Goal: Transaction & Acquisition: Subscribe to service/newsletter

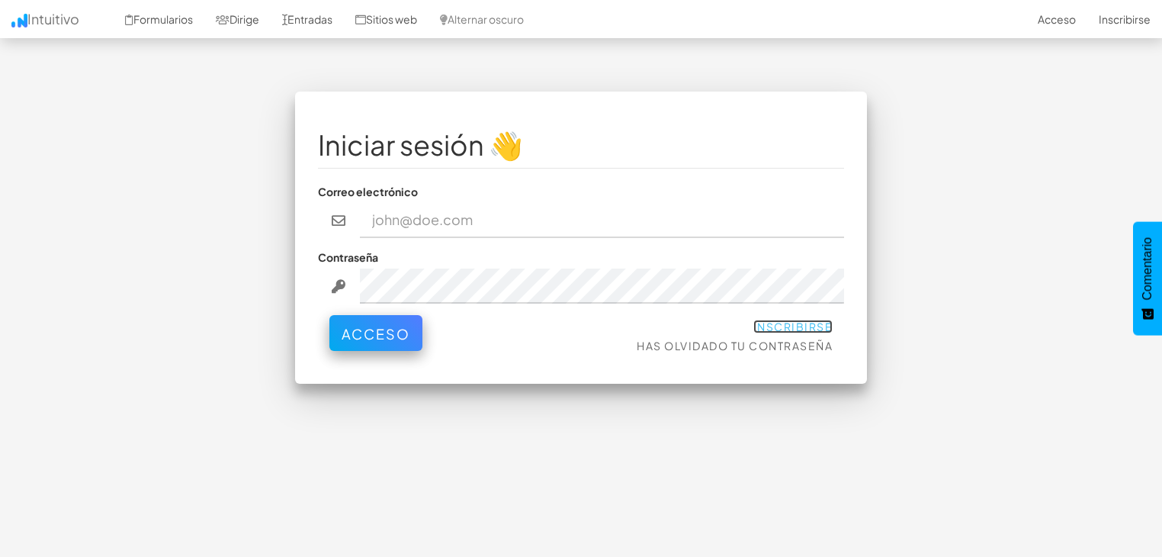
click at [812, 329] on font "Inscribirse" at bounding box center [793, 326] width 80 height 14
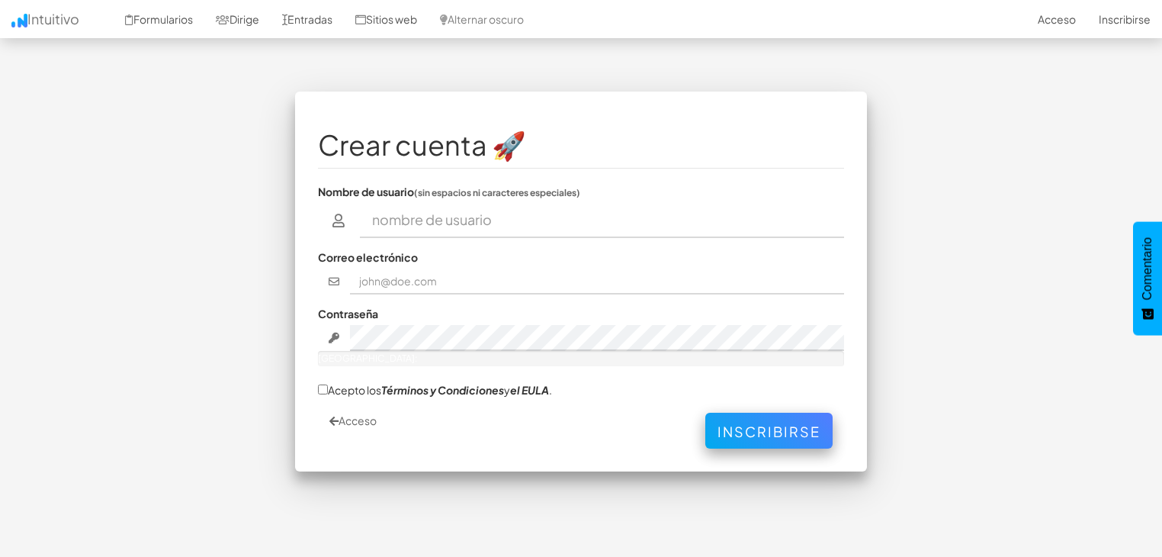
click at [467, 219] on input "text" at bounding box center [602, 220] width 485 height 35
type input "[PERSON_NAME] [PERSON_NAME]"
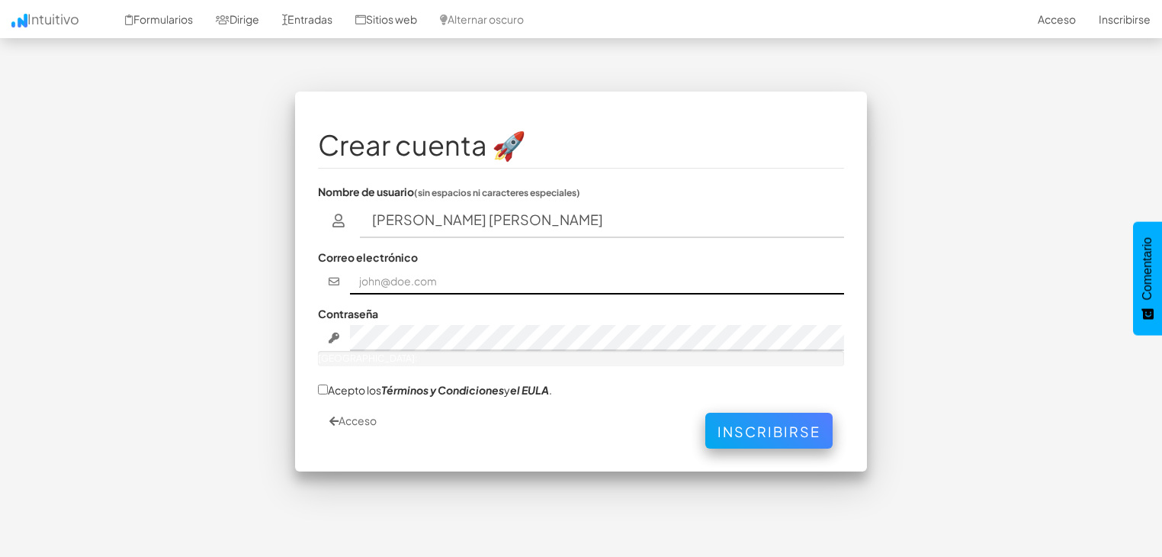
type input "[EMAIL_ADDRESS][DOMAIN_NAME]"
click at [563, 316] on div "Contraseña [GEOGRAPHIC_DATA]:" at bounding box center [581, 336] width 526 height 60
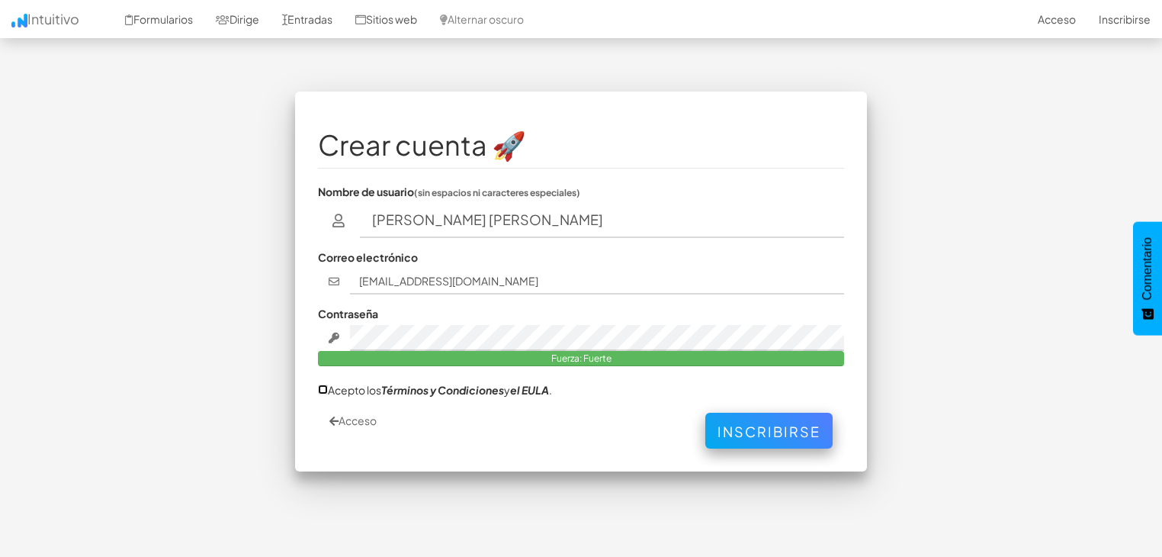
click at [323, 386] on input "Acepto los Términos y Condiciones y el EULA ." at bounding box center [323, 389] width 10 height 10
checkbox input "true"
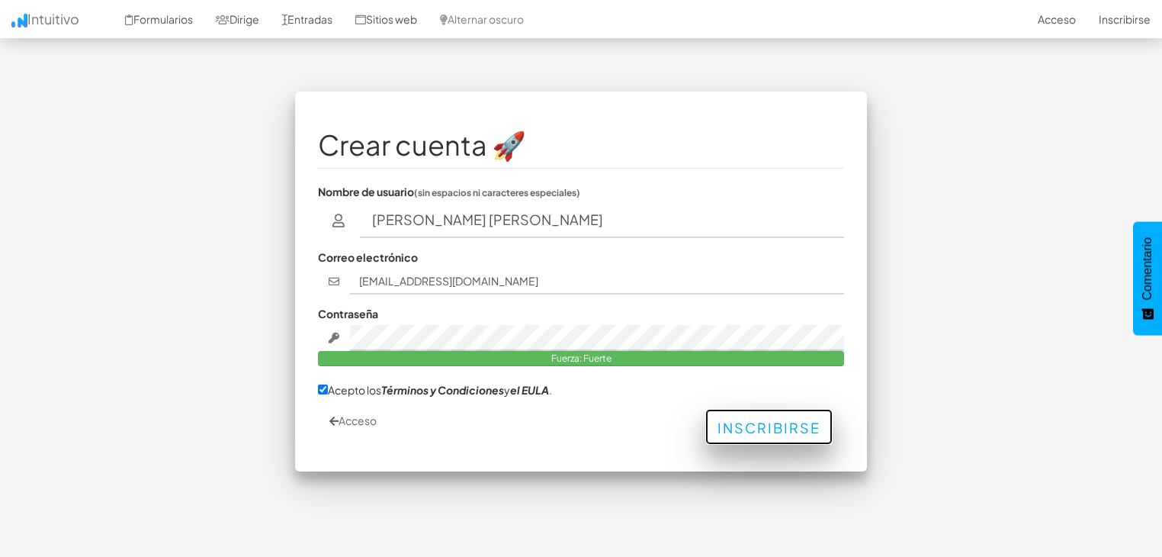
click at [797, 441] on button "Inscribirse" at bounding box center [768, 427] width 127 height 36
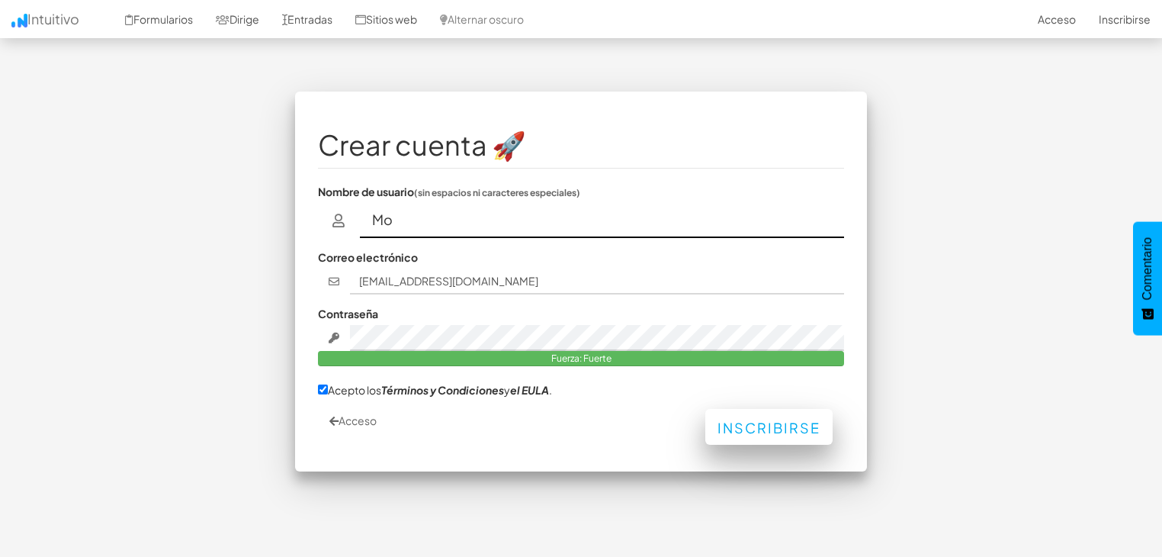
type input "M"
type input "oemrionegro"
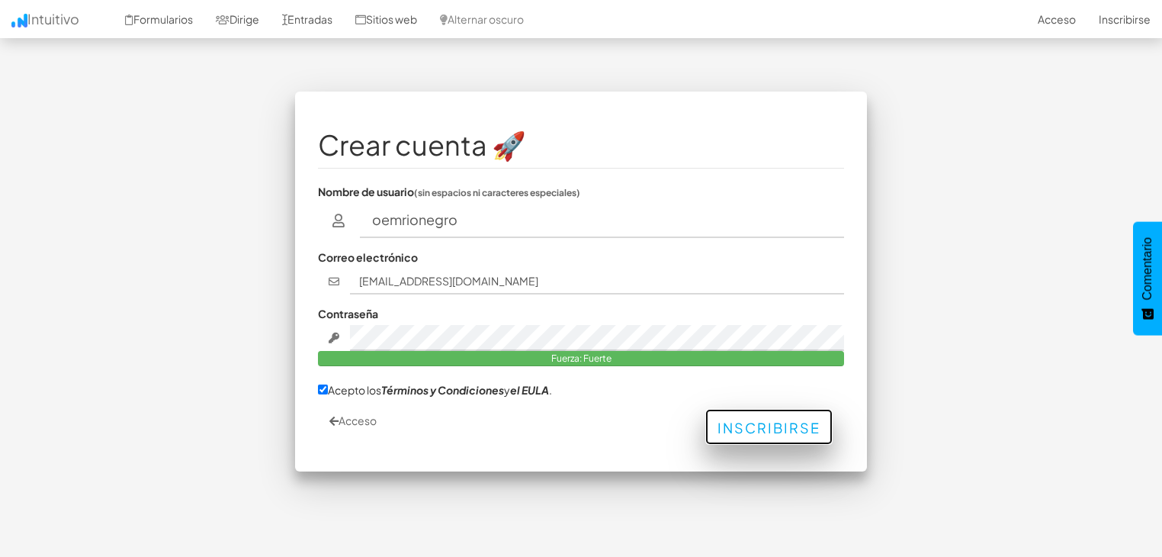
click at [767, 429] on font "Inscribirse" at bounding box center [768, 428] width 103 height 18
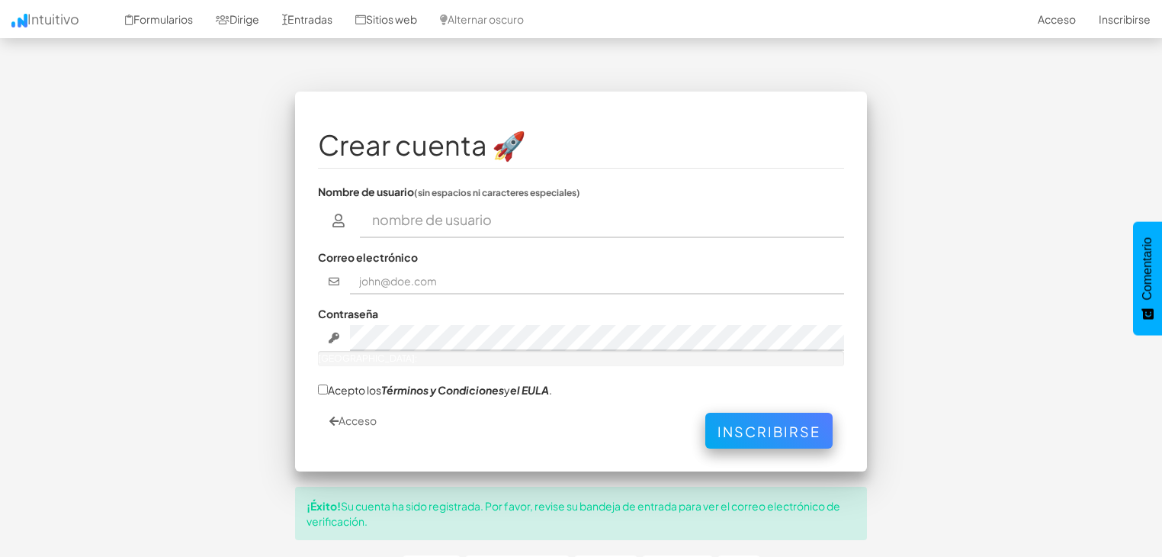
click at [966, 219] on div "Crear cuenta 🚀 Nombre de usuario (sin espacios ni caracteres especiales) Correo…" at bounding box center [581, 336] width 892 height 490
click at [1106, 63] on body "Cambiar navegación Intuitivo Formularios Dirige Entradas Sitios web Alternar os…" at bounding box center [581, 310] width 1162 height 620
click at [1064, 25] on link "Acceso" at bounding box center [1056, 19] width 61 height 38
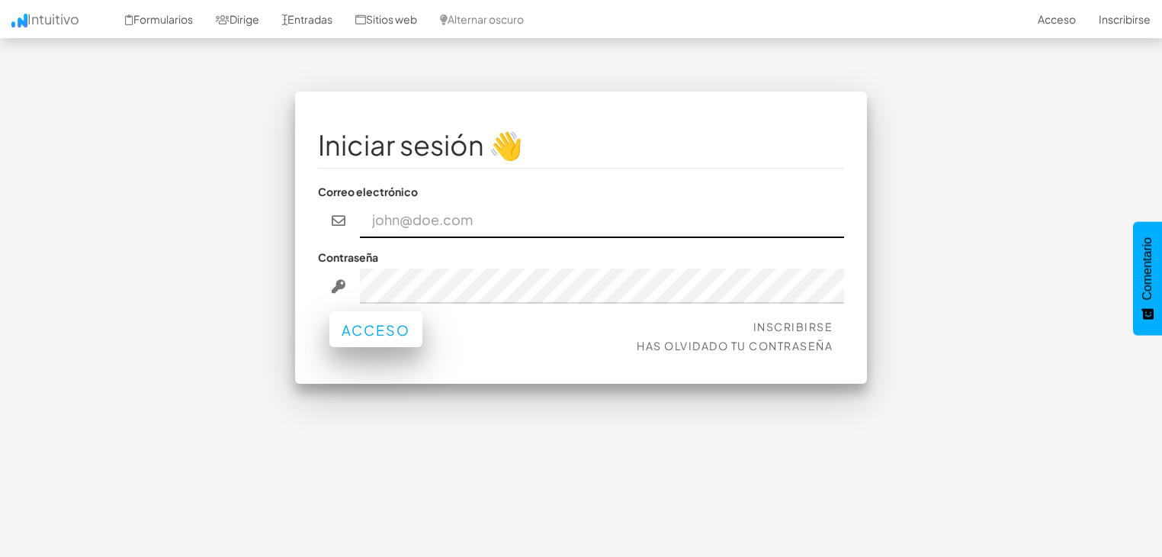
type input "[EMAIL_ADDRESS][DOMAIN_NAME]"
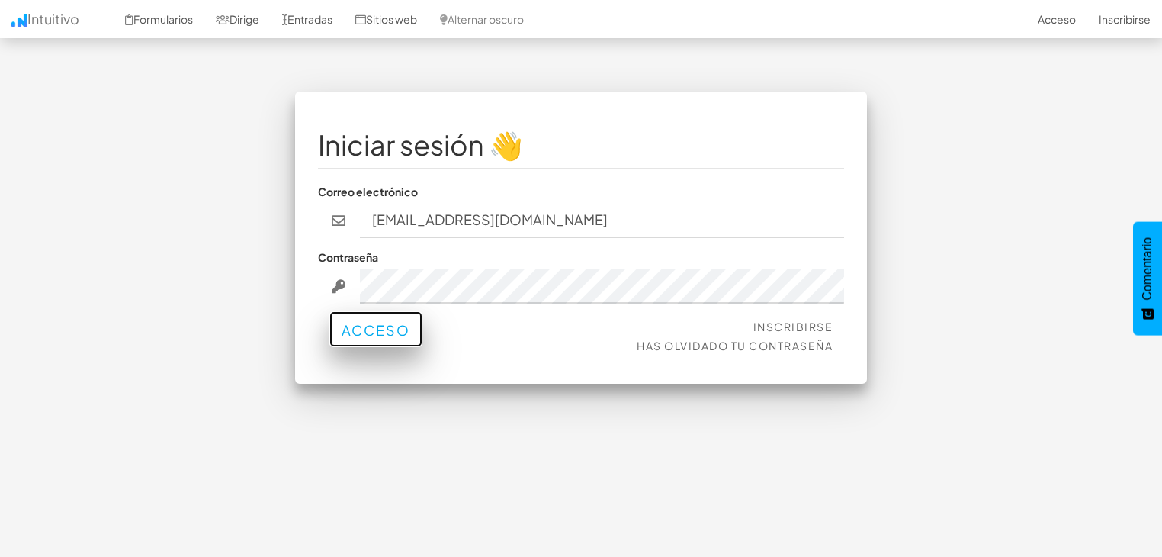
click at [360, 328] on font "Acceso" at bounding box center [376, 330] width 69 height 18
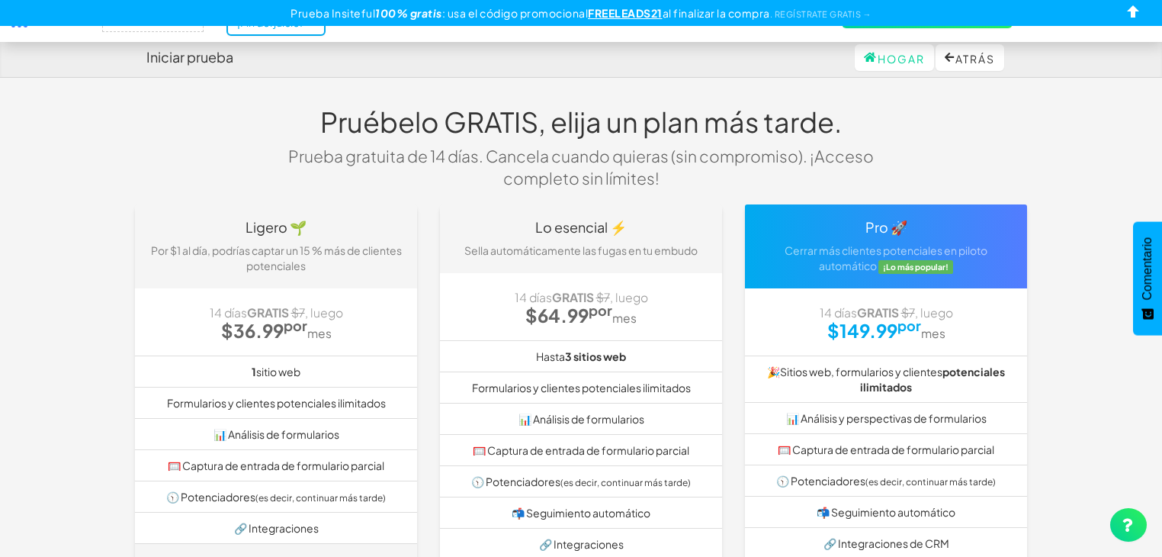
click at [274, 111] on div "Pruébelo GRATIS, elija un plan más tarde. Prueba gratuita de 14 días. Cancela c…" at bounding box center [581, 147] width 915 height 113
click at [1124, 13] on input "checkbox" at bounding box center [1133, 14] width 23 height 23
checkbox input "true"
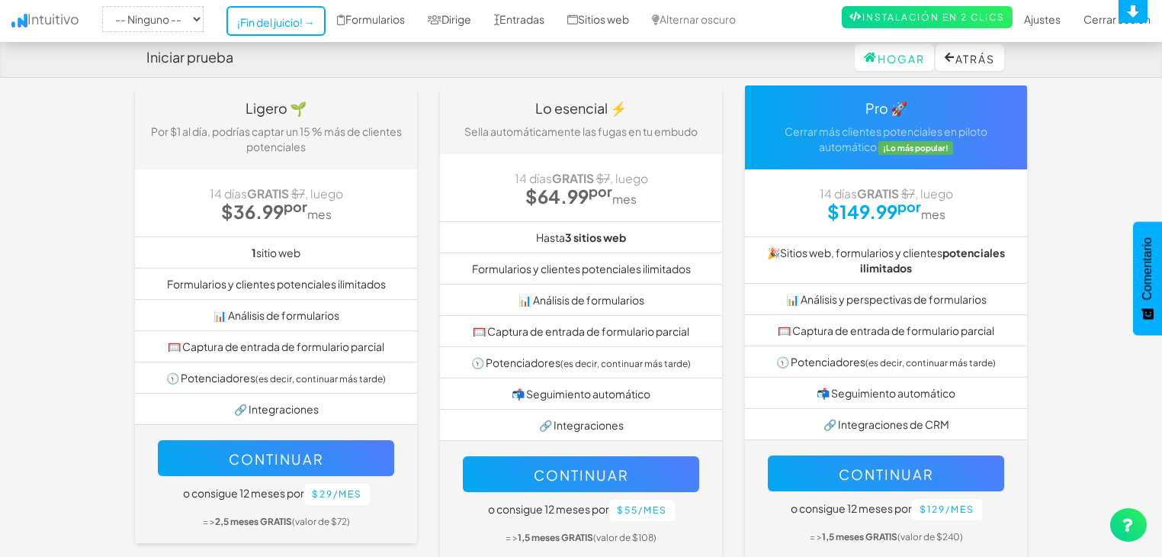
scroll to position [195, 0]
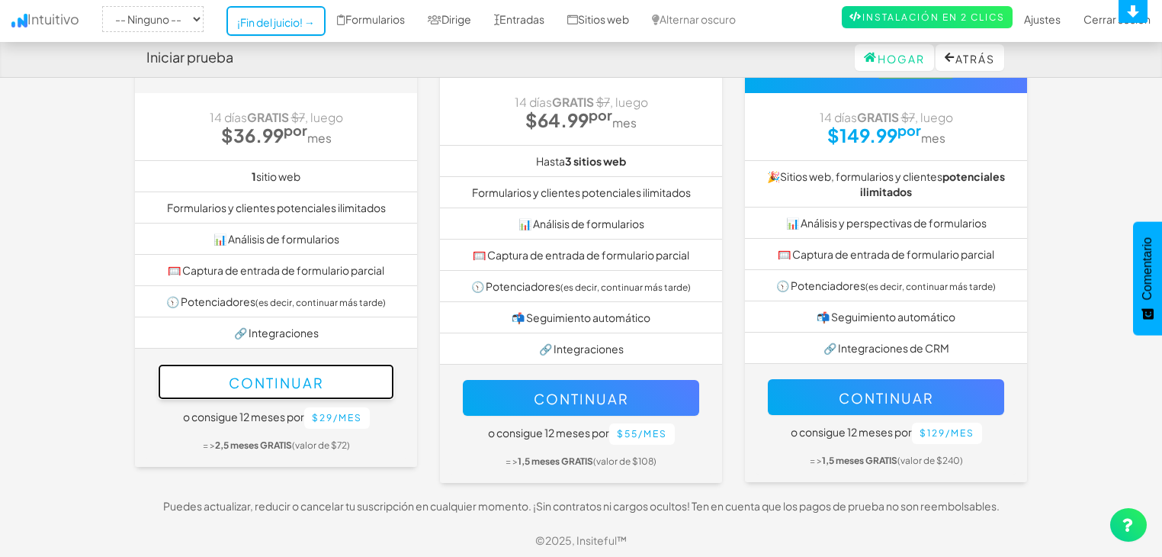
click at [261, 372] on font "Continuar" at bounding box center [276, 381] width 95 height 18
